Goal: Find specific page/section: Find specific page/section

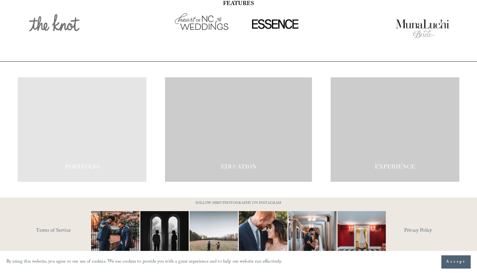
scroll to position [1057, 0]
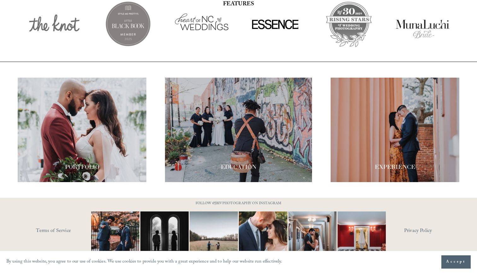
click at [445, 258] on button "Accept" at bounding box center [455, 261] width 29 height 13
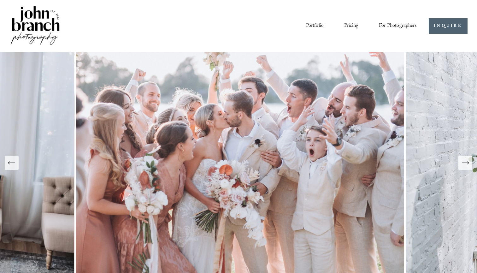
scroll to position [0, 0]
click at [468, 166] on icon "Next Slide" at bounding box center [465, 162] width 9 height 9
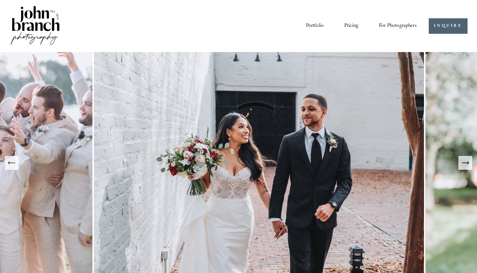
click at [468, 166] on icon "Next Slide" at bounding box center [465, 162] width 9 height 9
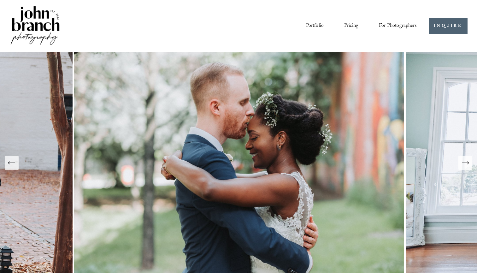
click at [468, 166] on icon "Next Slide" at bounding box center [465, 162] width 9 height 9
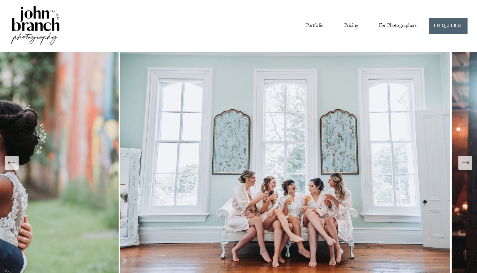
click at [468, 166] on icon "Next Slide" at bounding box center [465, 162] width 9 height 9
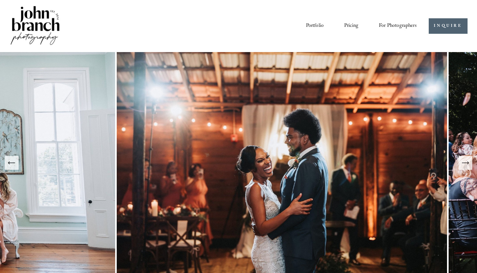
click at [468, 166] on icon "Next Slide" at bounding box center [465, 162] width 9 height 9
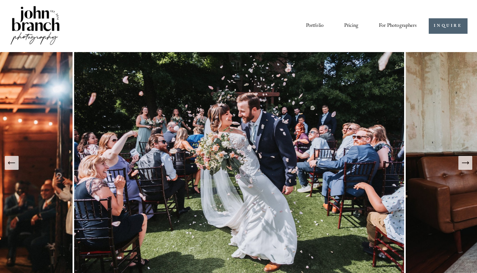
click at [468, 166] on icon "Next Slide" at bounding box center [465, 162] width 9 height 9
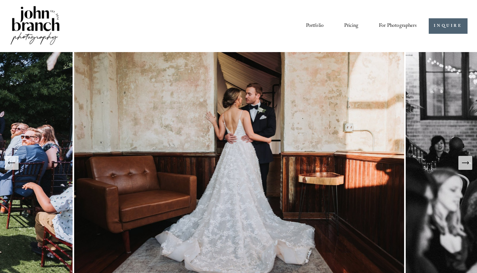
click at [468, 166] on icon "Next Slide" at bounding box center [465, 162] width 9 height 9
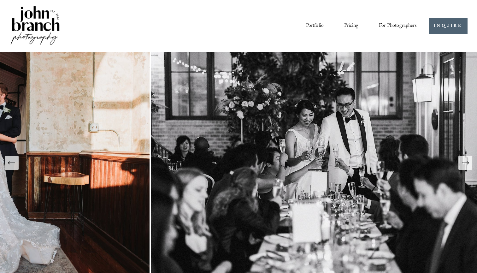
click at [468, 166] on icon "Next Slide" at bounding box center [465, 162] width 9 height 9
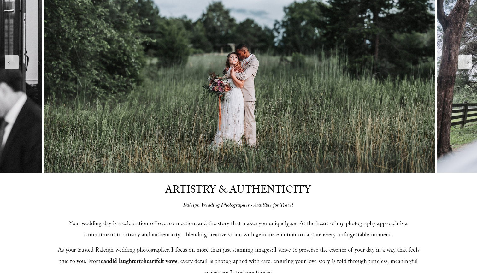
scroll to position [113, 0]
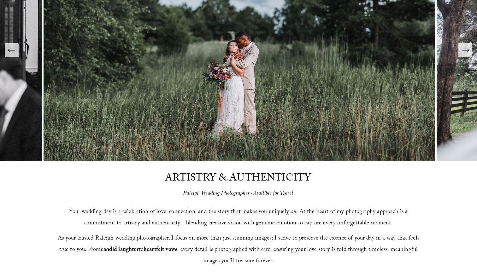
click at [14, 49] on icon "Previous Slide" at bounding box center [11, 50] width 9 height 9
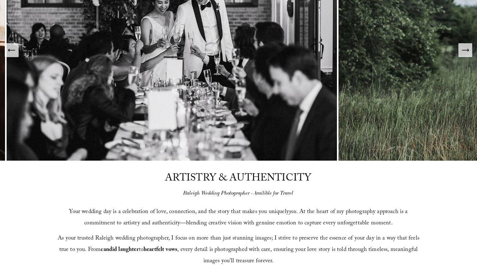
click at [14, 49] on icon "Previous Slide" at bounding box center [11, 50] width 9 height 9
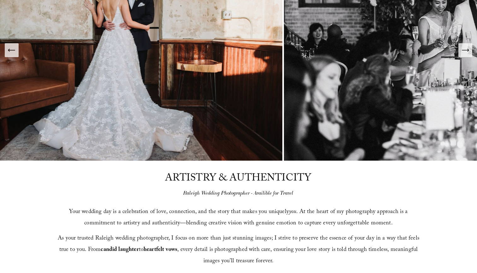
click at [14, 49] on icon "Previous Slide" at bounding box center [11, 50] width 9 height 9
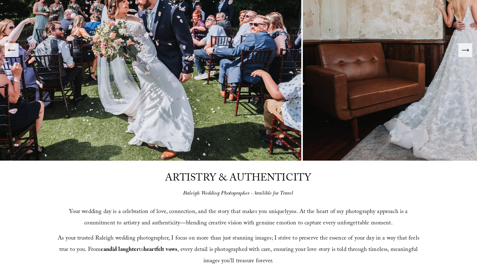
click at [14, 49] on icon "Previous Slide" at bounding box center [11, 50] width 9 height 9
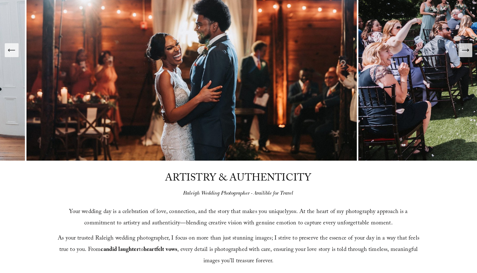
click at [14, 49] on icon "Previous Slide" at bounding box center [11, 50] width 9 height 9
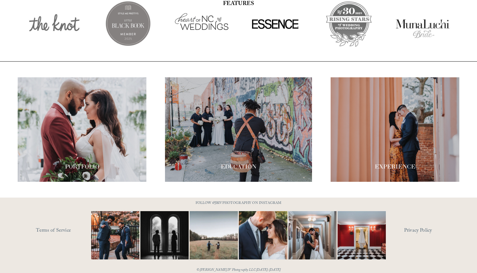
scroll to position [1057, 0]
click at [57, 226] on link "Terms of Service" at bounding box center [73, 231] width 74 height 10
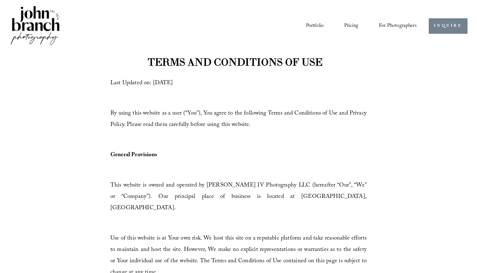
click at [442, 29] on link "INQUIRE" at bounding box center [448, 25] width 39 height 15
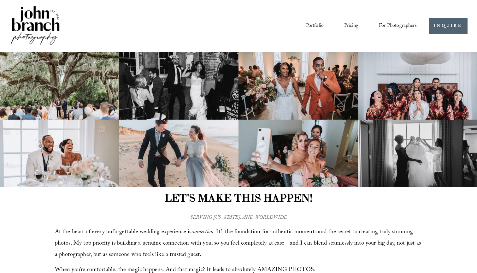
click at [310, 28] on link "Portfolio" at bounding box center [315, 26] width 18 height 11
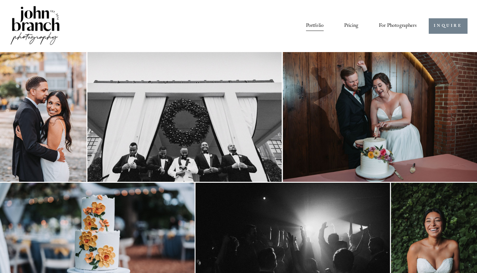
click at [430, 26] on link "INQUIRE" at bounding box center [448, 25] width 39 height 15
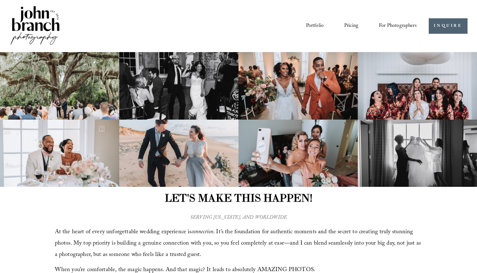
scroll to position [0, 0]
